Goal: Task Accomplishment & Management: Use online tool/utility

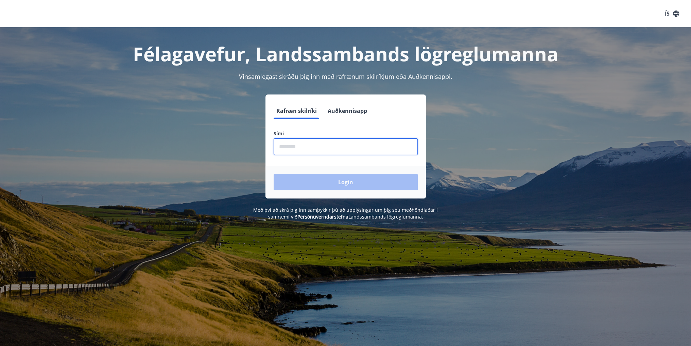
click at [297, 146] on input "phone" at bounding box center [346, 146] width 144 height 17
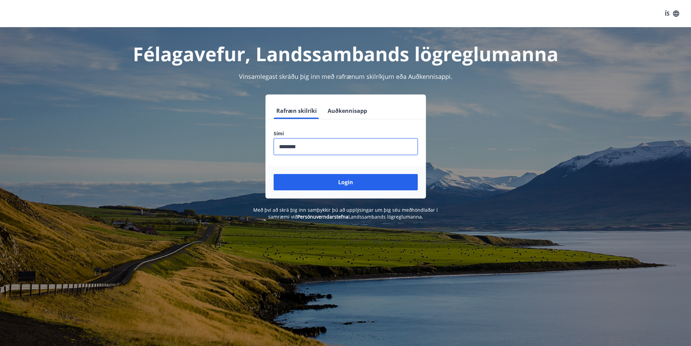
type input "********"
click at [274, 174] on button "Login" at bounding box center [346, 182] width 144 height 16
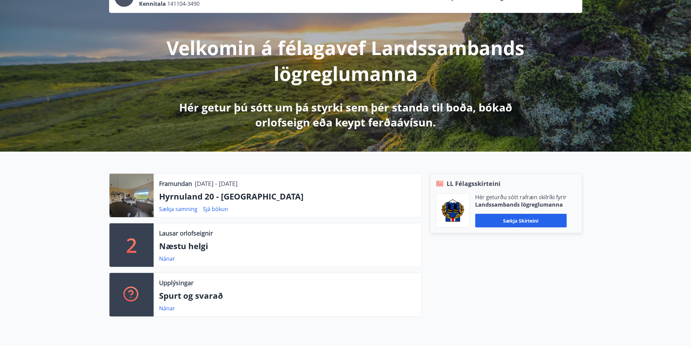
scroll to position [68, 0]
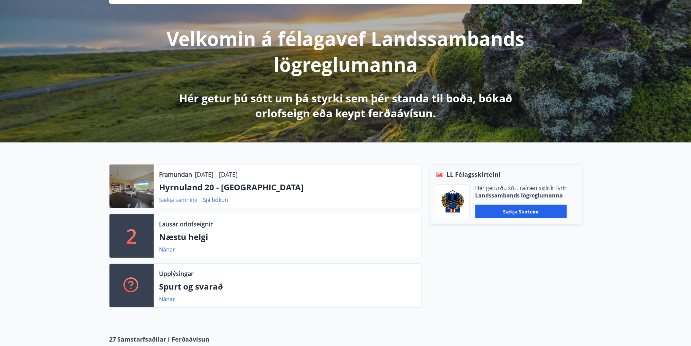
click at [185, 201] on link "Sækja samning" at bounding box center [178, 199] width 38 height 7
click at [129, 179] on div at bounding box center [132, 187] width 44 height 44
